Goal: Task Accomplishment & Management: Manage account settings

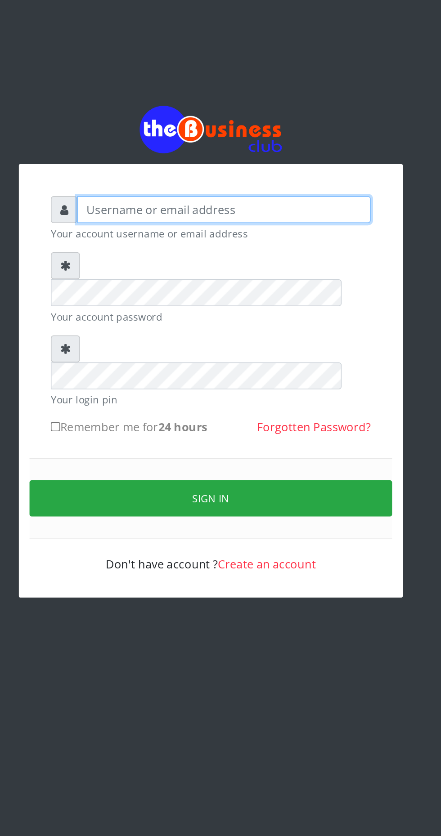
click at [277, 140] on input "text" at bounding box center [229, 132] width 186 height 17
click at [273, 138] on input "[EMAIL_ADDRESS][DOMAIN_NAME]" at bounding box center [229, 132] width 186 height 17
click at [264, 141] on input "[EMAIL_ADDRESS][DOMAIN_NAME]" at bounding box center [229, 132] width 186 height 17
type input "h"
click at [283, 139] on input "hia202503" at bounding box center [229, 132] width 186 height 17
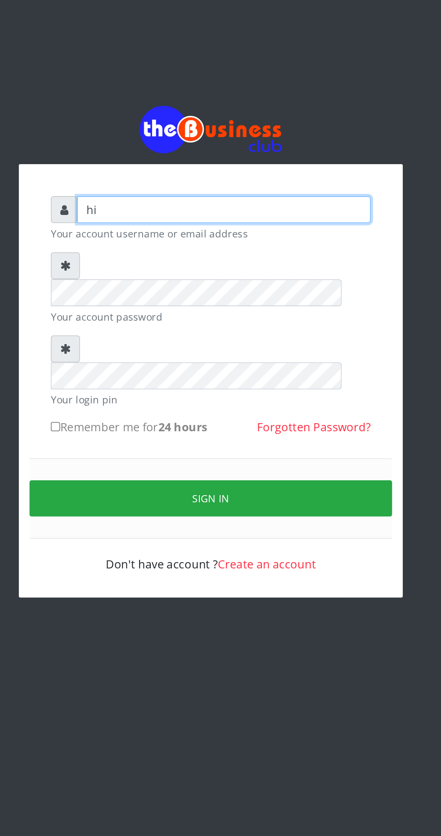
type input "h"
type input "Hiai"
type input "[EMAIL_ADDRESS][DOMAIN_NAME]"
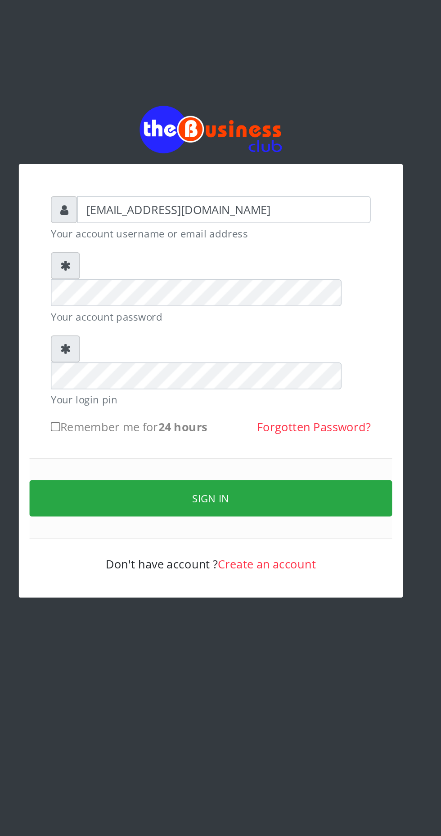
click at [240, 304] on button "Sign in" at bounding box center [220, 315] width 229 height 23
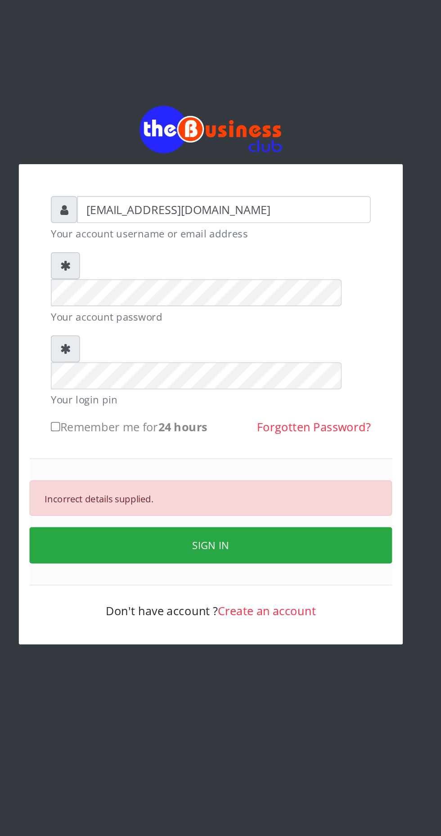
click at [167, 334] on button "SIGN IN" at bounding box center [220, 345] width 229 height 23
click at [173, 334] on button "SIGN IN" at bounding box center [220, 345] width 229 height 23
